Goal: Task Accomplishment & Management: Use online tool/utility

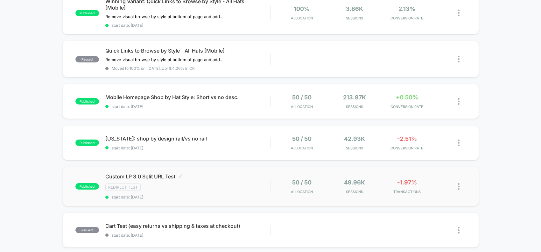
scroll to position [159, 0]
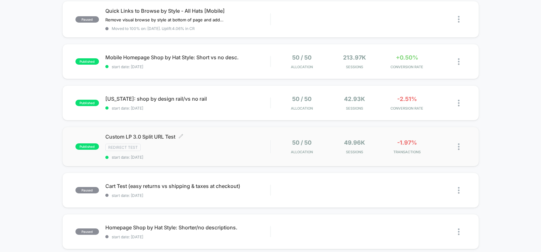
click at [150, 134] on span "Custom LP 3.0 Split URL Test Click to edit experience details" at bounding box center [187, 136] width 165 height 6
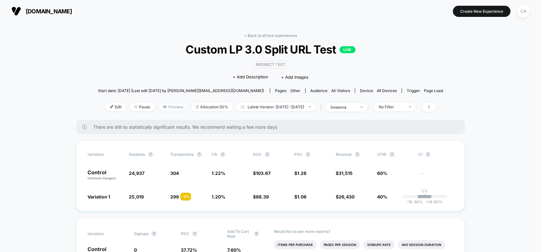
click at [159, 104] on span "Preview" at bounding box center [173, 106] width 30 height 9
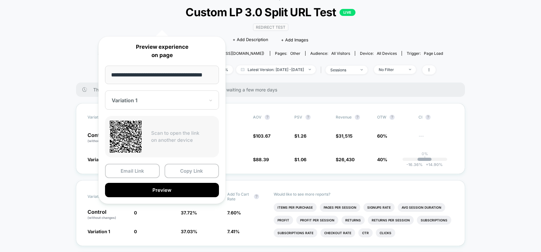
scroll to position [80, 0]
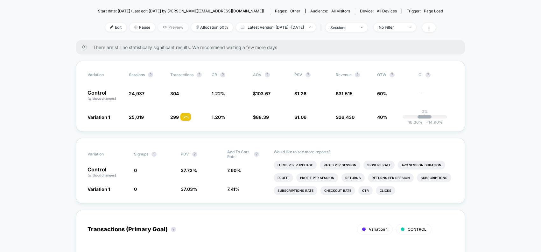
click at [161, 26] on span "Preview" at bounding box center [173, 27] width 30 height 9
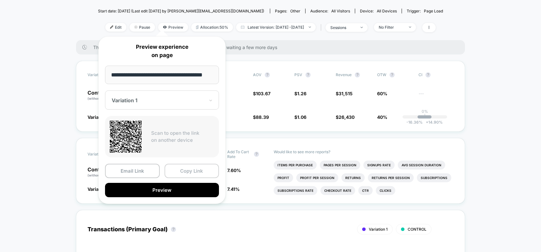
click at [194, 172] on button "Copy Link" at bounding box center [192, 171] width 55 height 14
